Goal: Task Accomplishment & Management: Manage account settings

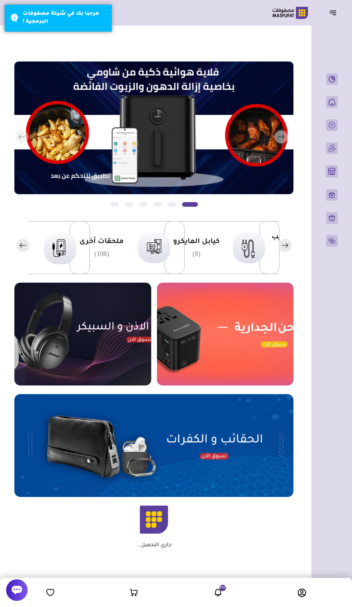
scroll to position [0, -165]
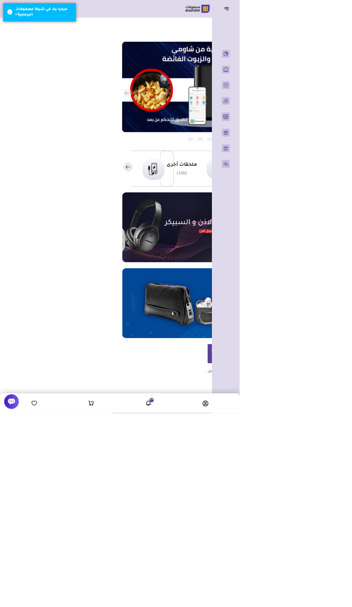
click at [214, 597] on icon at bounding box center [218, 592] width 9 height 9
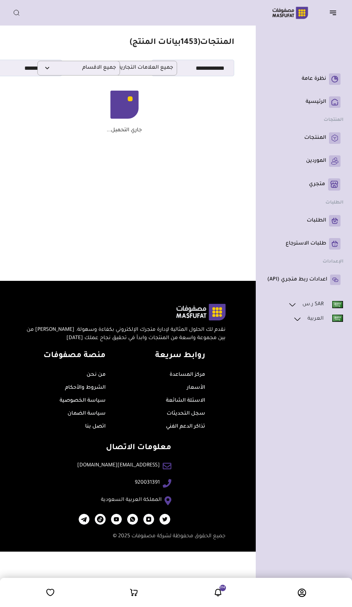
scroll to position [0, -20]
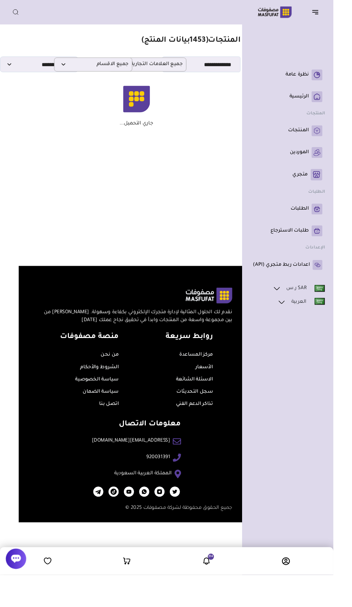
click at [334, 20] on header "باب الخير رقم المتجر : 1079" at bounding box center [176, 13] width 352 height 26
click at [340, 17] on button "button" at bounding box center [335, 13] width 22 height 14
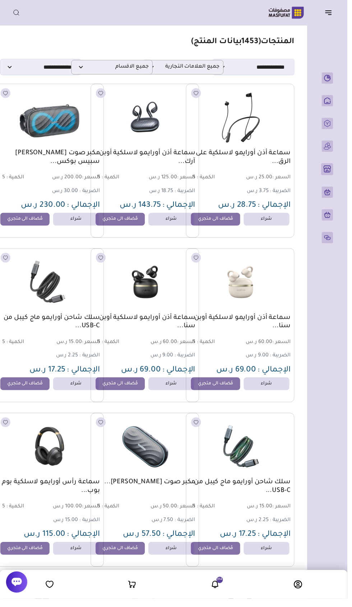
scroll to position [0, -10]
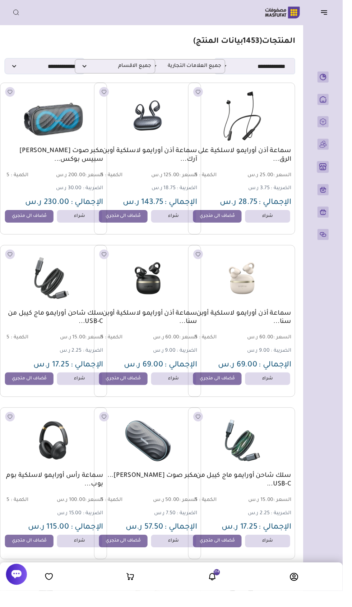
click at [341, 21] on header "باب الخير رقم المتجر : 1079" at bounding box center [176, 13] width 352 height 26
click at [336, 19] on button "button" at bounding box center [335, 13] width 22 height 14
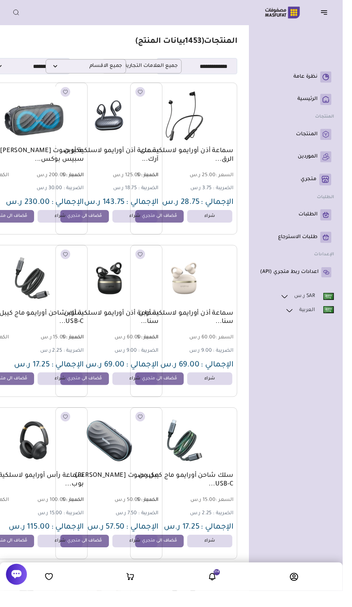
scroll to position [0, -29]
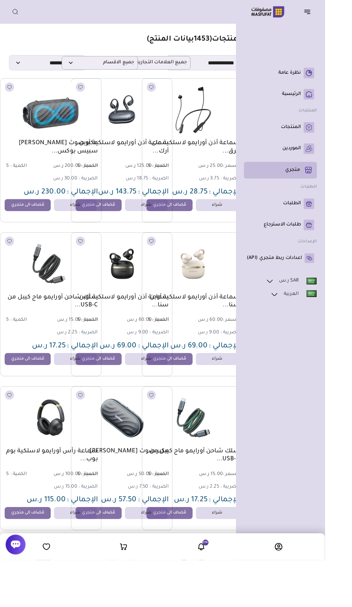
click at [330, 191] on rect at bounding box center [335, 184] width 12 height 12
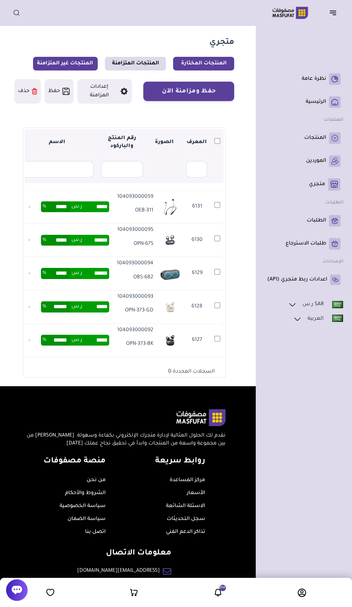
click at [59, 66] on link "المنتجات غير المتزامنة" at bounding box center [65, 64] width 65 height 14
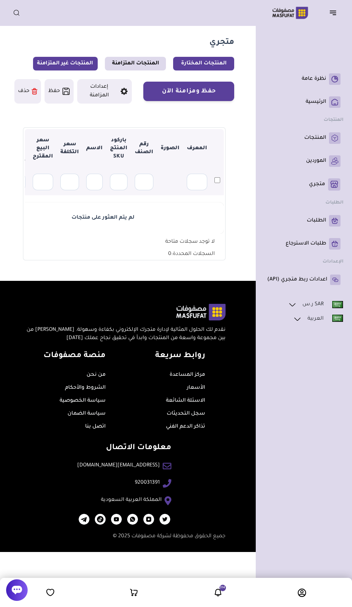
click at [214, 65] on link "المنتجات المختارة" at bounding box center [203, 64] width 61 height 14
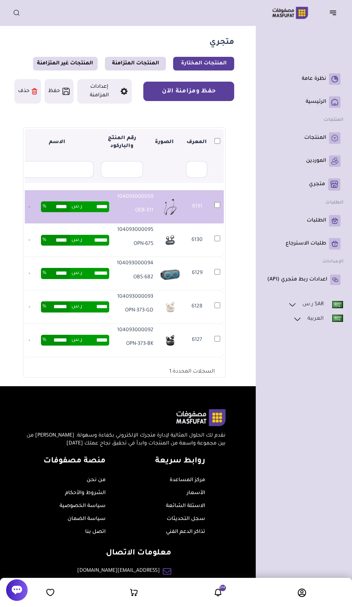
click at [186, 91] on button "حفظ ومزامنة الآن" at bounding box center [188, 91] width 91 height 19
